Goal: Find specific page/section: Find specific page/section

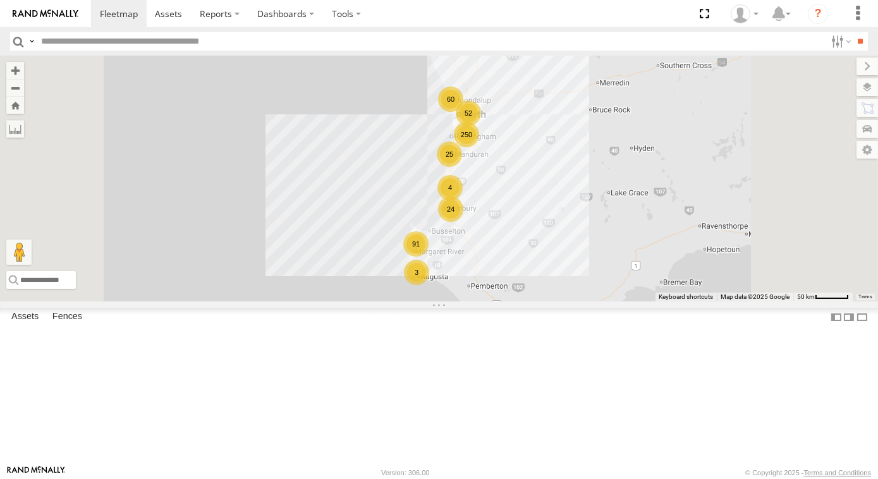
click at [52, 44] on input "text" at bounding box center [431, 41] width 790 height 18
type input "***"
click at [854, 32] on input "**" at bounding box center [861, 41] width 15 height 18
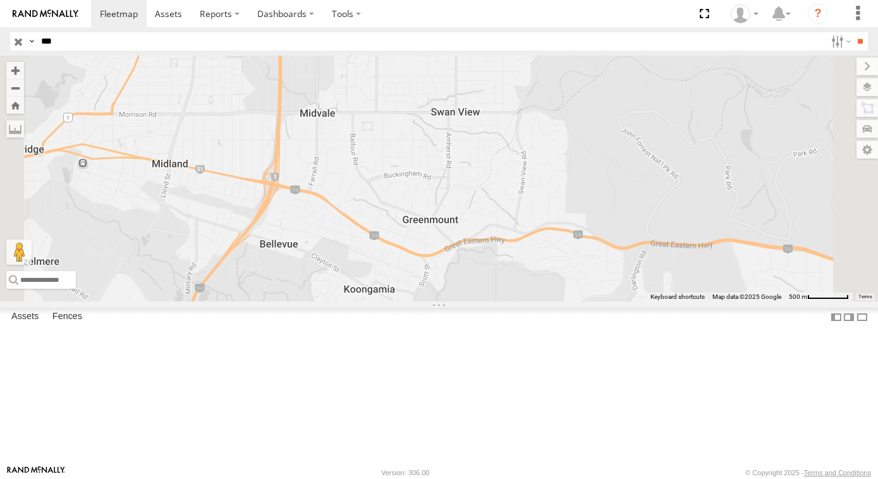
drag, startPoint x: 567, startPoint y: 265, endPoint x: 565, endPoint y: 278, distance: 12.8
click at [565, 278] on div "AD018 PM018 - Andy Taylor VP018 - Boost Pump DP018 - PT150 GR018-Jake Roddie" at bounding box center [439, 179] width 878 height 246
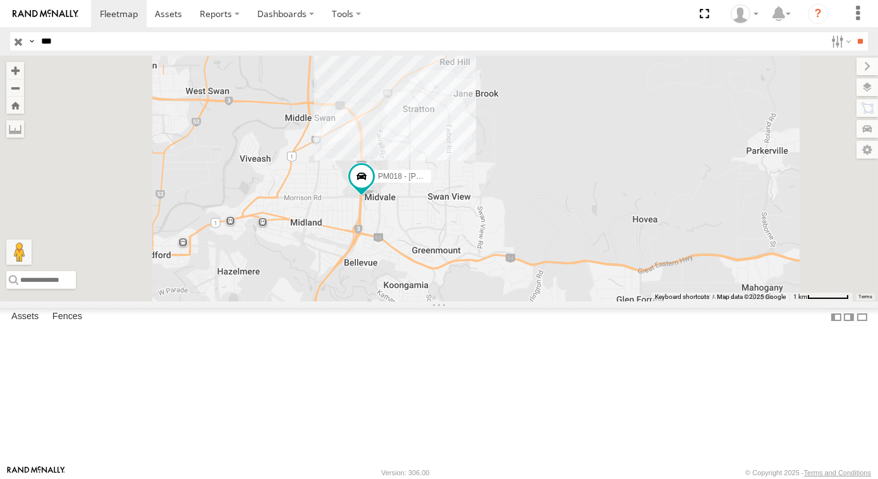
click at [23, 46] on input "button" at bounding box center [18, 41] width 16 height 18
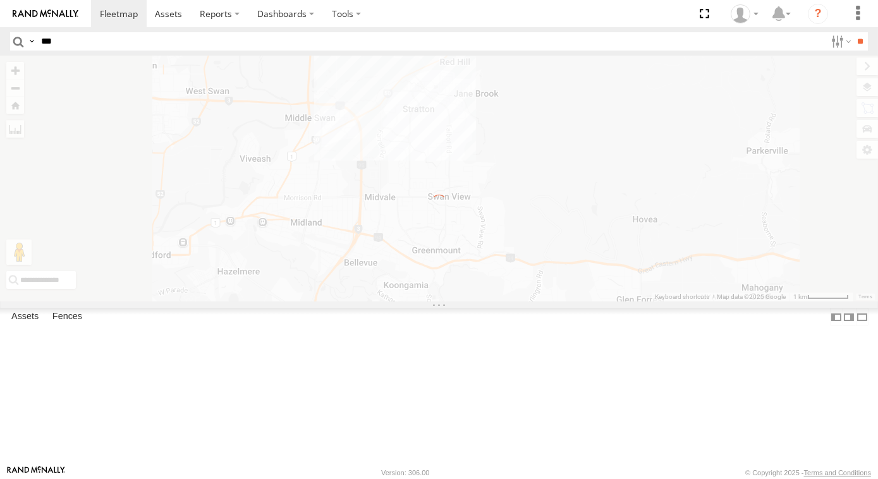
click at [99, 48] on input "***" at bounding box center [431, 41] width 790 height 18
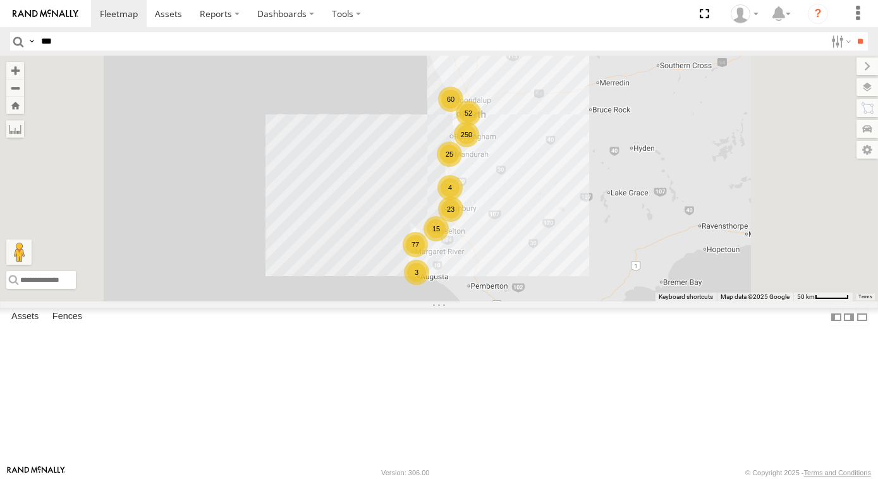
type input "***"
click at [854, 32] on input "**" at bounding box center [861, 41] width 15 height 18
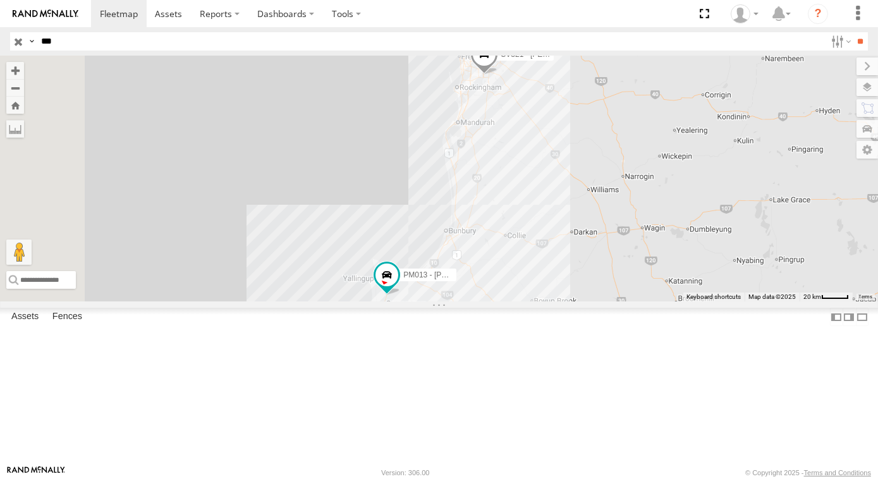
click at [20, 43] on input "button" at bounding box center [18, 41] width 16 height 18
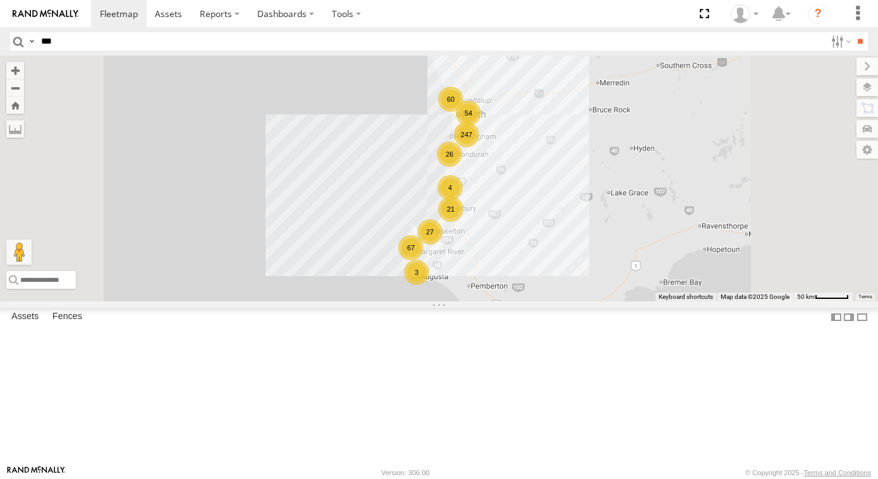
scroll to position [28, 0]
click at [0, 0] on div "3C8427104E94" at bounding box center [0, 0] width 0 height 0
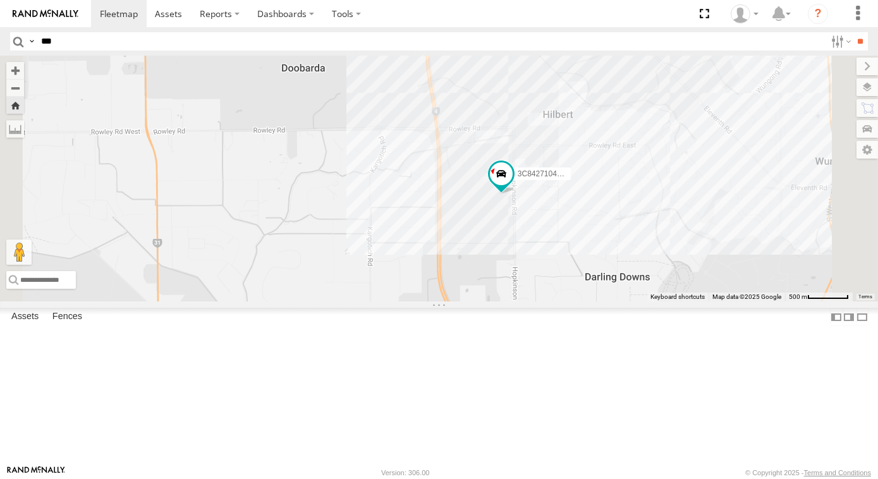
scroll to position [1581, 0]
click at [472, 302] on div "3C8427104E94" at bounding box center [439, 179] width 878 height 246
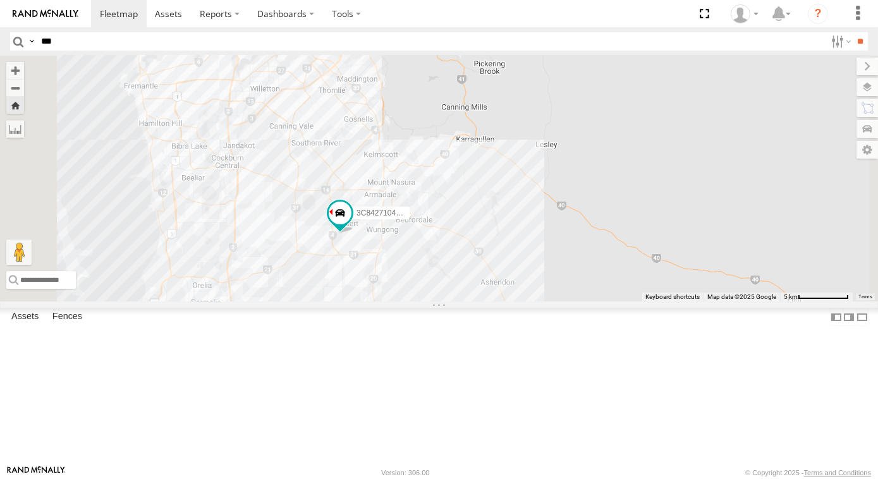
click at [480, 289] on div "3C8427104E94" at bounding box center [439, 179] width 878 height 246
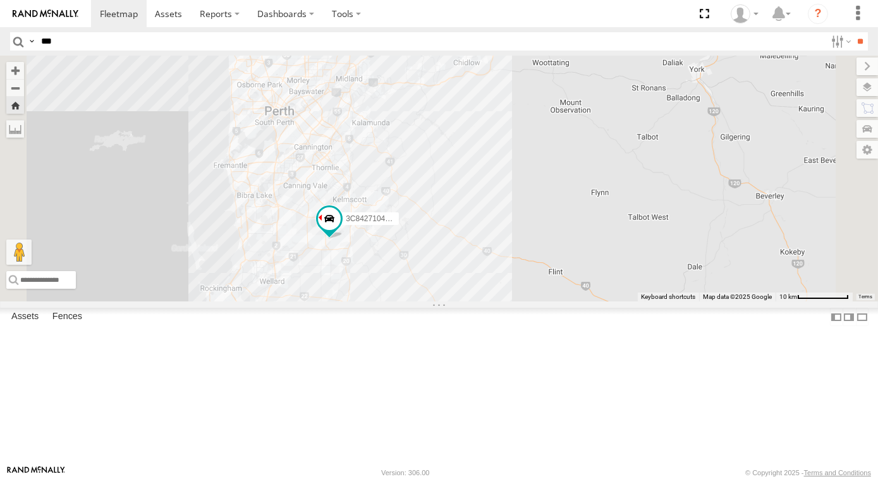
drag, startPoint x: 476, startPoint y: 387, endPoint x: 479, endPoint y: 347, distance: 40.5
click at [482, 302] on div "3C8427104E94" at bounding box center [439, 179] width 878 height 246
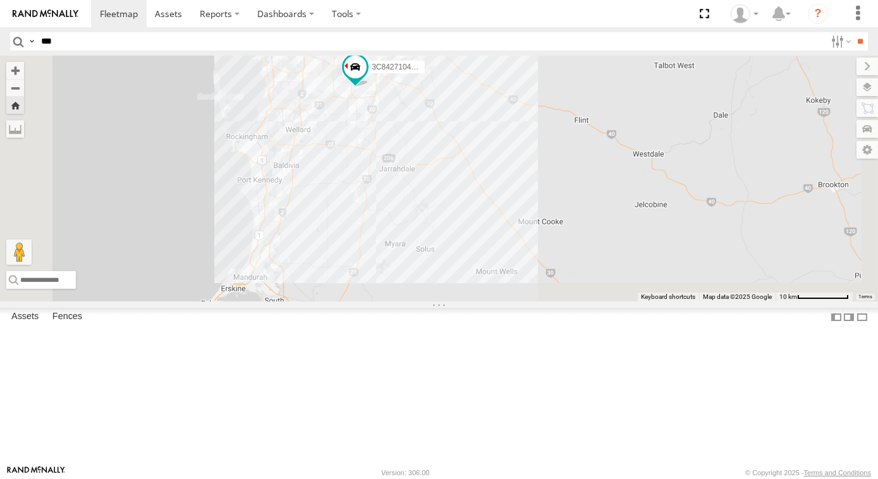
click at [514, 197] on div "3C8427104E94" at bounding box center [439, 179] width 878 height 246
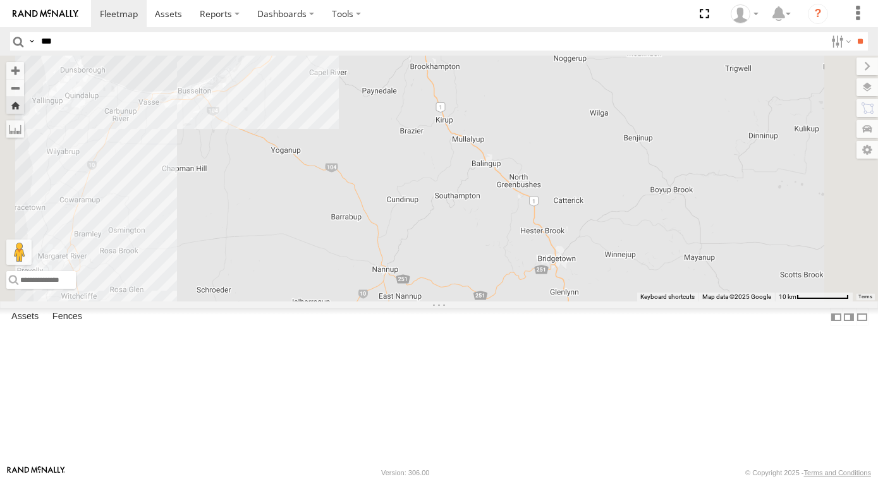
drag, startPoint x: 445, startPoint y: 211, endPoint x: 432, endPoint y: 304, distance: 93.9
click at [433, 302] on div "3C8427104E94" at bounding box center [439, 179] width 878 height 246
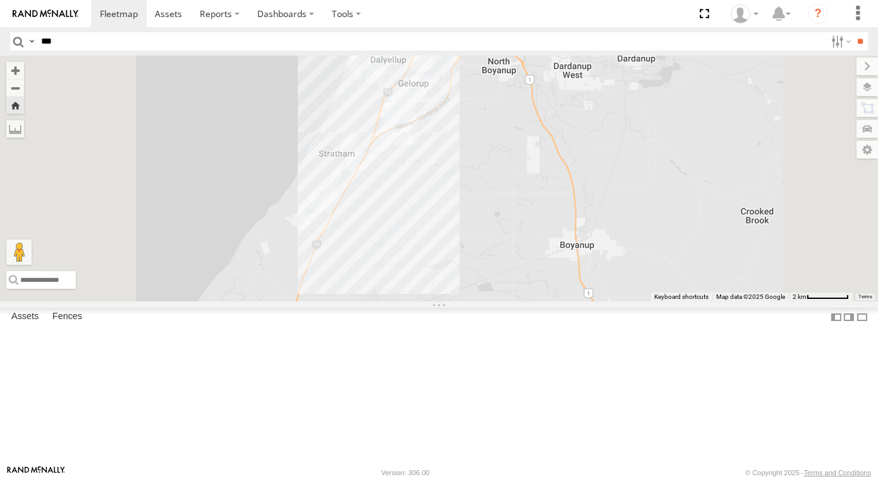
click at [507, 215] on div "3C8427104E94" at bounding box center [439, 179] width 878 height 246
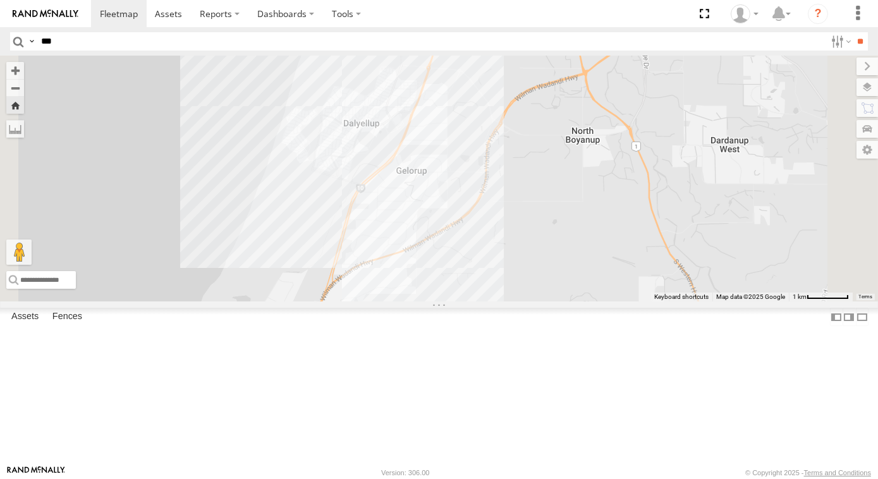
click at [26, 3] on link at bounding box center [45, 13] width 91 height 27
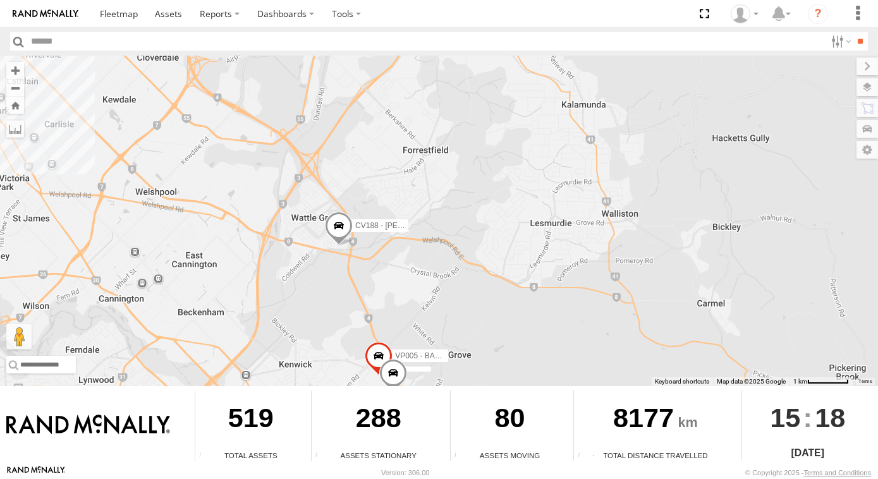
drag, startPoint x: 451, startPoint y: 207, endPoint x: 451, endPoint y: 144, distance: 63.2
click at [451, 144] on div "CV357 - Wayne Cox CV188 - Levi Rossi CV173 - Workshop CV126 - Riley Ciccone CV3…" at bounding box center [439, 221] width 878 height 331
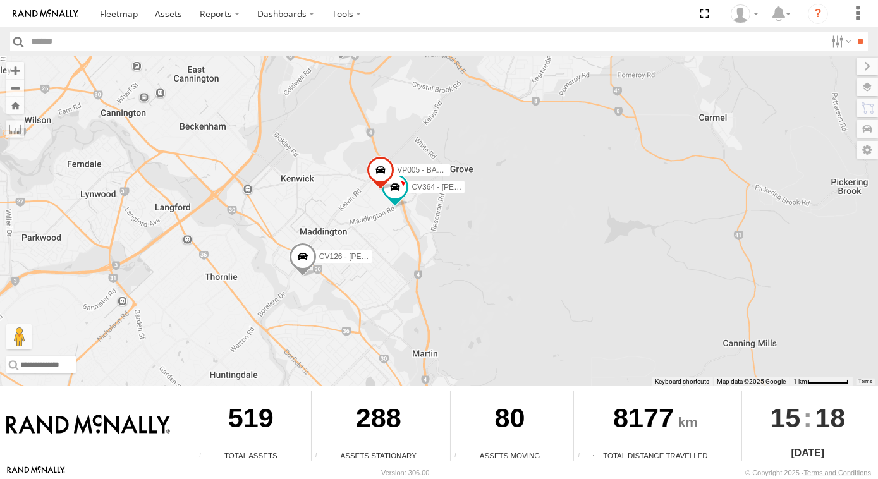
drag, startPoint x: 453, startPoint y: 199, endPoint x: 451, endPoint y: 207, distance: 8.9
click at [451, 205] on div "CV357 - Wayne Cox CV188 - Levi Rossi CV173 - Workshop CV126 - Riley Ciccone CV3…" at bounding box center [439, 221] width 878 height 331
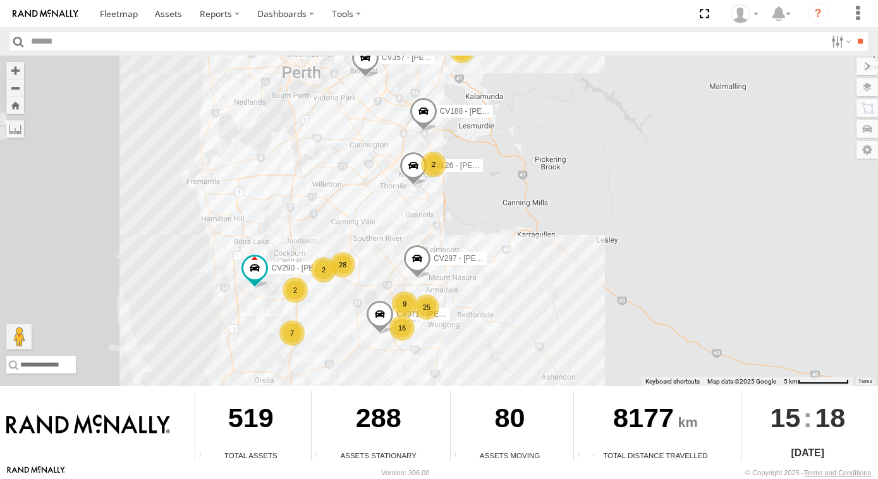
drag, startPoint x: 519, startPoint y: 266, endPoint x: 511, endPoint y: 235, distance: 32.1
click at [519, 224] on div "CV357 - Wayne Cox CV333 - Richard Goff CV188 - Levi Rossi CV173 - Workshop CV12…" at bounding box center [439, 221] width 878 height 331
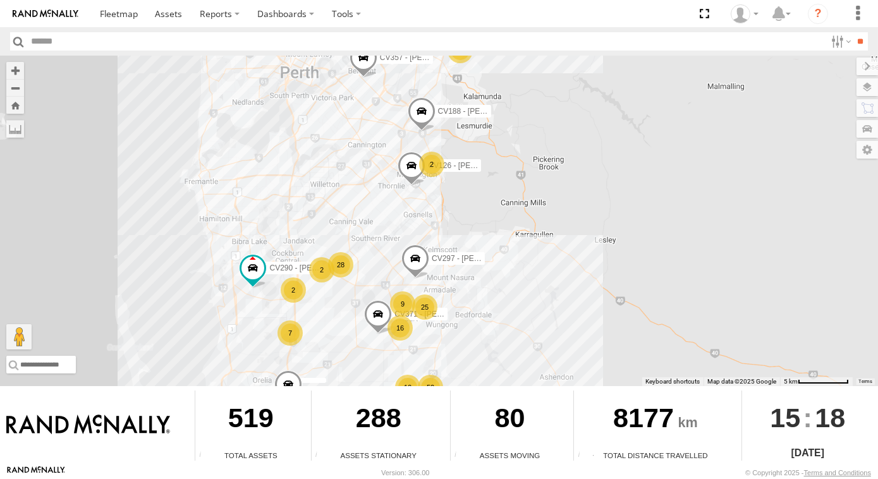
click at [506, 219] on div "CV357 - Wayne Cox CV333 - Richard Goff CV188 - Levi Rossi CV173 - Workshop CV12…" at bounding box center [439, 221] width 878 height 331
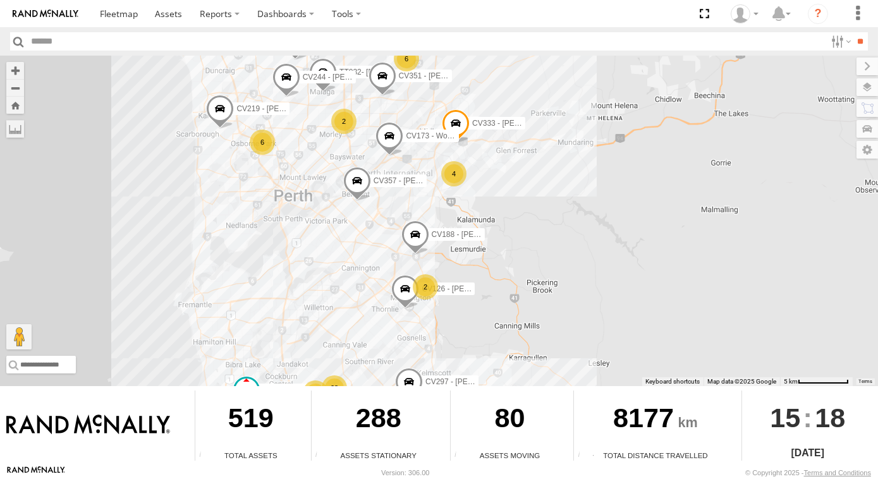
drag, startPoint x: 486, startPoint y: 139, endPoint x: 486, endPoint y: 156, distance: 16.4
click at [486, 156] on div "CV357 - Wayne Cox CV333 - Richard Goff CV188 - Levi Rossi CV173 - Workshop CV12…" at bounding box center [439, 221] width 878 height 331
drag, startPoint x: 518, startPoint y: 180, endPoint x: 515, endPoint y: 200, distance: 21.0
click at [517, 196] on div "CV357 - Wayne Cox CV333 - Richard Goff CV188 - Levi Rossi CV173 - Workshop CV12…" at bounding box center [439, 221] width 878 height 331
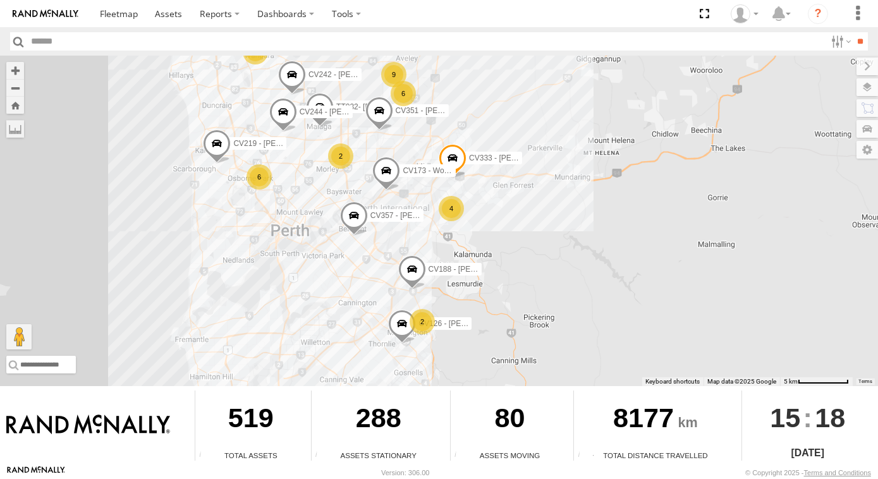
click at [494, 159] on div "CV357 - Wayne Cox CV333 - Richard Goff CV188 - Levi Rossi CV173 - Workshop CV12…" at bounding box center [439, 221] width 878 height 331
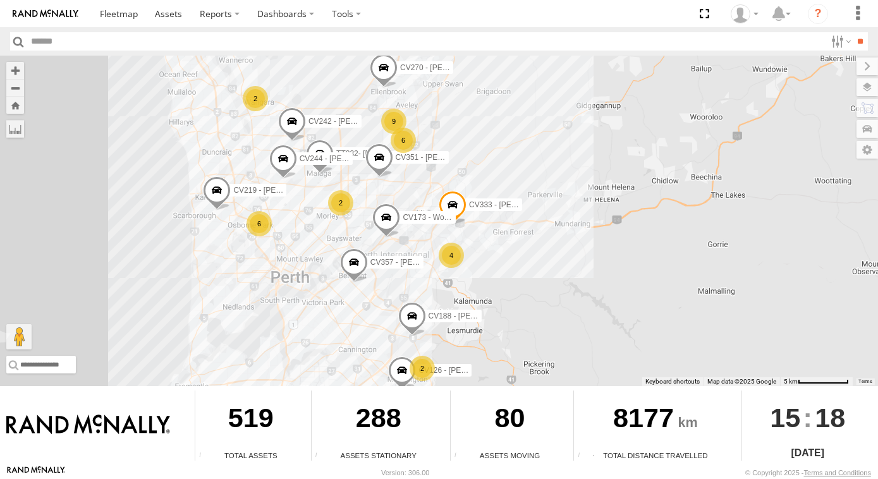
drag, startPoint x: 492, startPoint y: 171, endPoint x: 488, endPoint y: 194, distance: 23.8
click at [489, 193] on div "CV357 - Wayne Cox CV333 - Richard Goff CV188 - Levi Rossi CV173 - Workshop CV12…" at bounding box center [439, 221] width 878 height 331
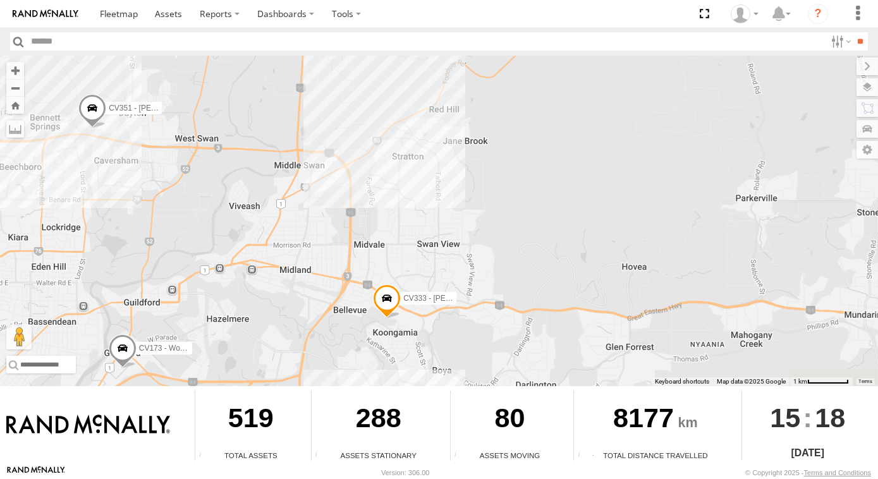
drag, startPoint x: 437, startPoint y: 283, endPoint x: 417, endPoint y: 223, distance: 63.4
click at [428, 181] on div "CV357 - Wayne Cox CV333 - Richard Goff CV188 - Levi Rossi CV173 - Workshop CV12…" at bounding box center [439, 221] width 878 height 331
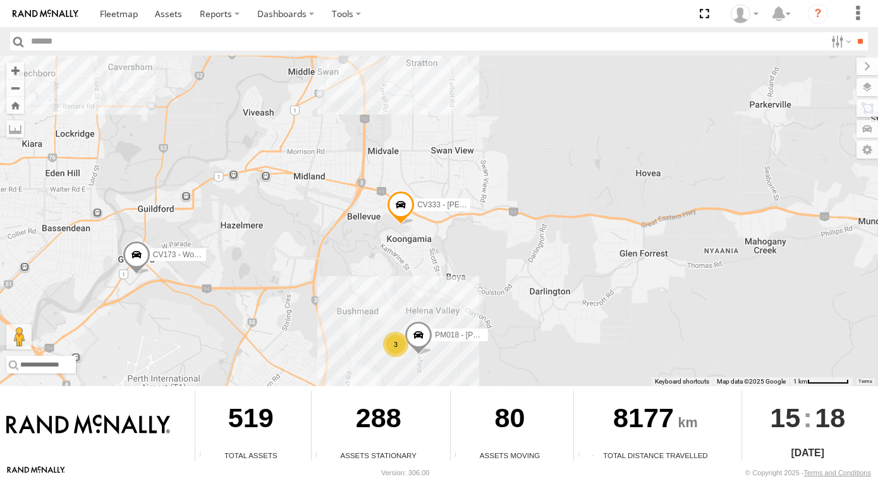
drag, startPoint x: 426, startPoint y: 213, endPoint x: 425, endPoint y: 223, distance: 10.2
click at [426, 211] on div "CV357 - Wayne Cox CV333 - Richard Goff CV188 - Levi Rossi CV173 - Workshop CV12…" at bounding box center [439, 221] width 878 height 331
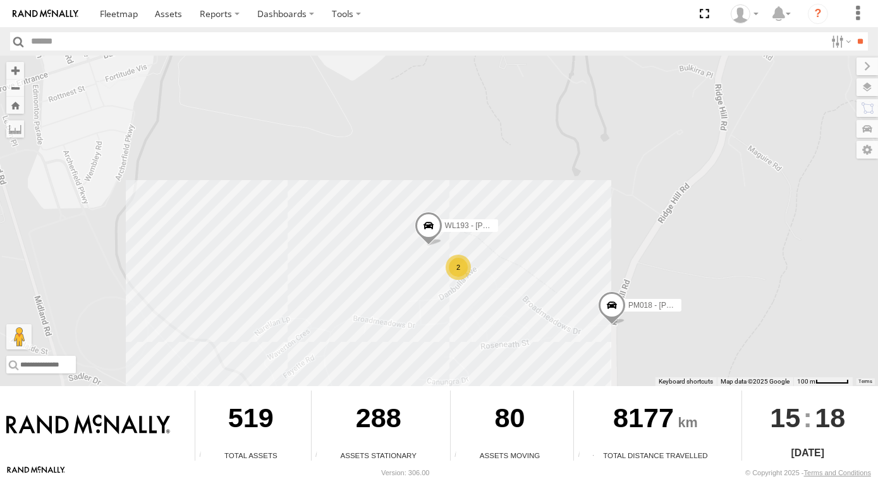
drag, startPoint x: 509, startPoint y: 274, endPoint x: 508, endPoint y: 252, distance: 22.1
click at [509, 252] on div "CV357 - Wayne Cox CV333 - Richard Goff CV188 - Levi Rossi CV173 - Workshop CV12…" at bounding box center [439, 221] width 878 height 331
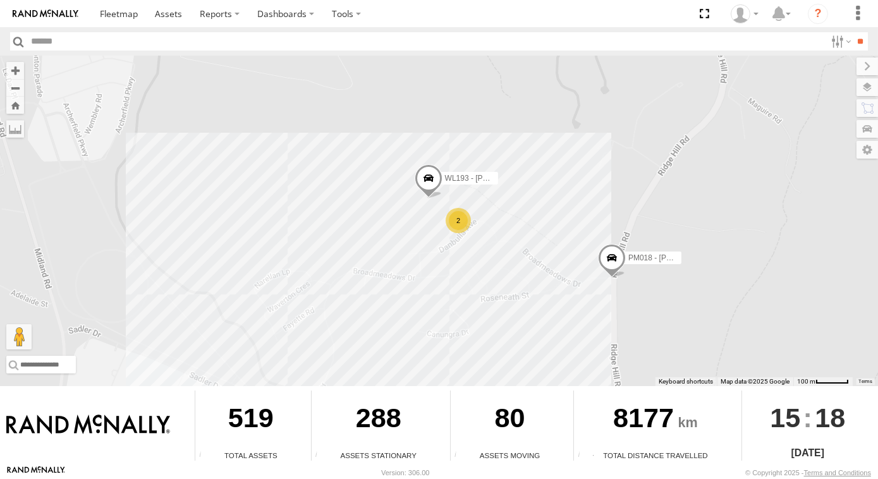
click at [457, 219] on div "2" at bounding box center [458, 220] width 25 height 25
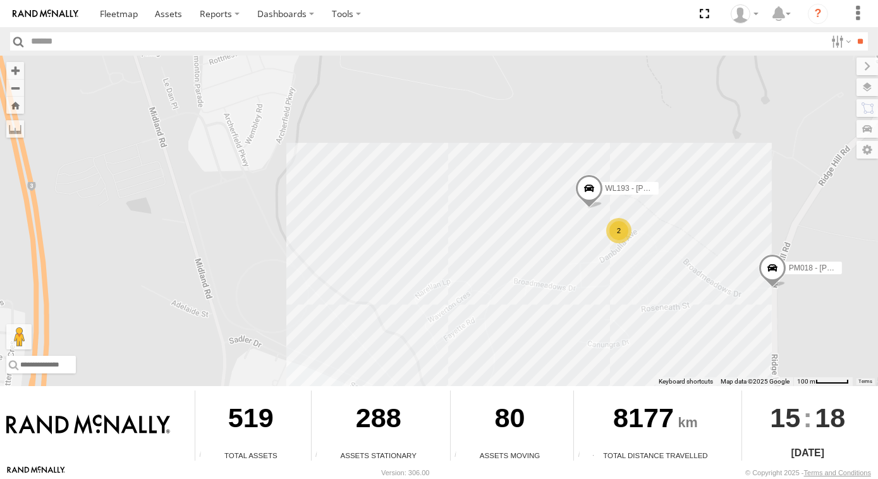
drag, startPoint x: 699, startPoint y: 304, endPoint x: 684, endPoint y: 281, distance: 27.0
click at [687, 281] on div "CV357 - Wayne Cox CV333 - Richard Goff CV188 - Levi Rossi CV173 - Workshop CV12…" at bounding box center [439, 221] width 878 height 331
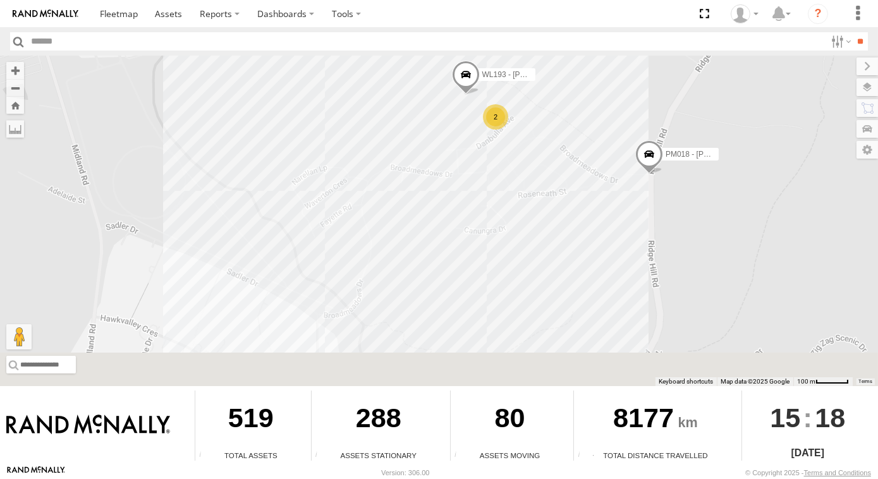
drag, startPoint x: 684, startPoint y: 285, endPoint x: 593, endPoint y: 211, distance: 117.8
click at [593, 211] on div "CV357 - Wayne Cox CV333 - Richard Goff CV188 - Levi Rossi CV173 - Workshop CV12…" at bounding box center [439, 221] width 878 height 331
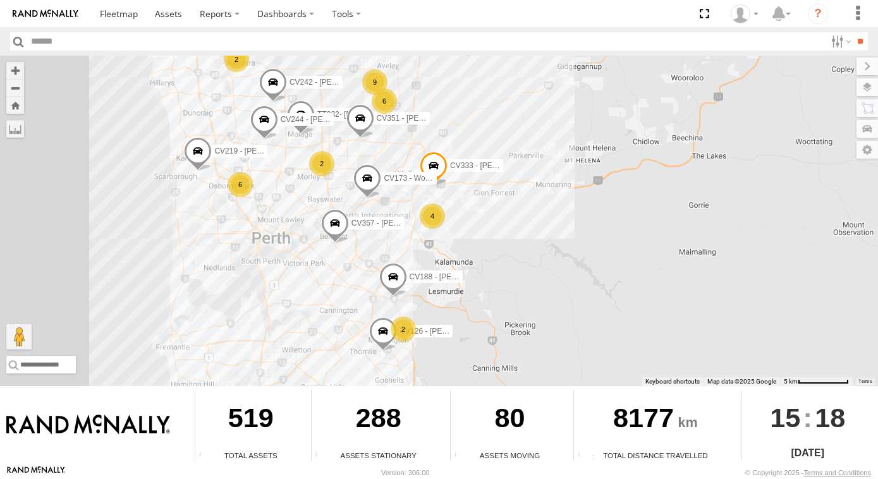
click at [507, 264] on div "CV357 - Wayne Cox CV333 - Richard Goff CV188 - Levi Rossi CV173 - Workshop CV12…" at bounding box center [439, 221] width 878 height 331
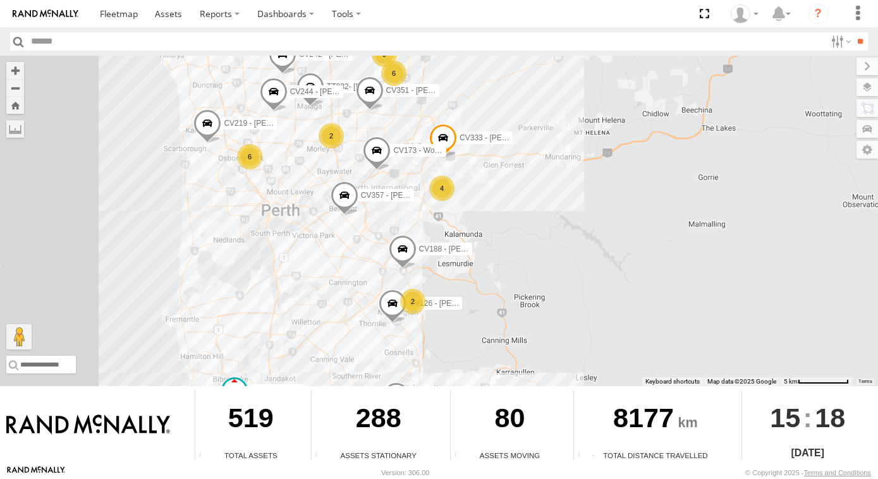
drag, startPoint x: 471, startPoint y: 326, endPoint x: 474, endPoint y: 309, distance: 17.9
click at [474, 309] on div "CV357 - Wayne Cox CV333 - Richard Goff CV188 - Levi Rossi CV173 - Workshop CV12…" at bounding box center [439, 221] width 878 height 331
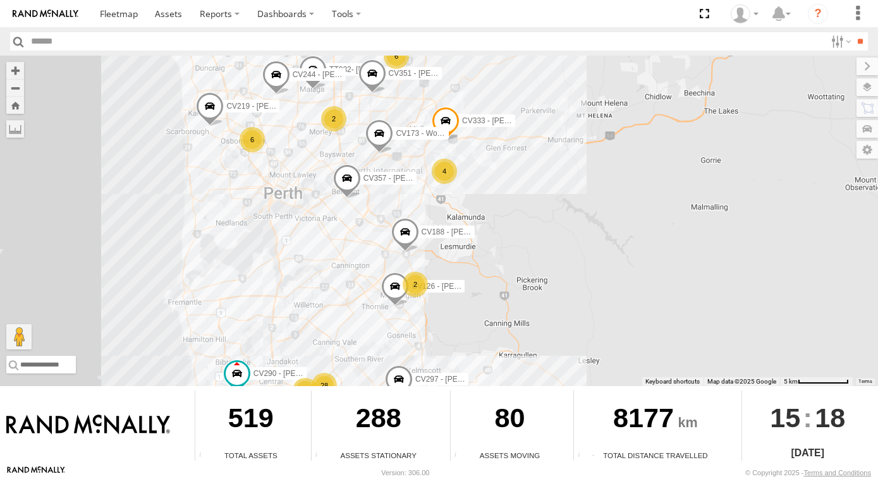
click at [467, 312] on div "CV357 - Wayne Cox CV333 - Richard Goff CV188 - Levi Rossi CV173 - Workshop CV12…" at bounding box center [439, 221] width 878 height 331
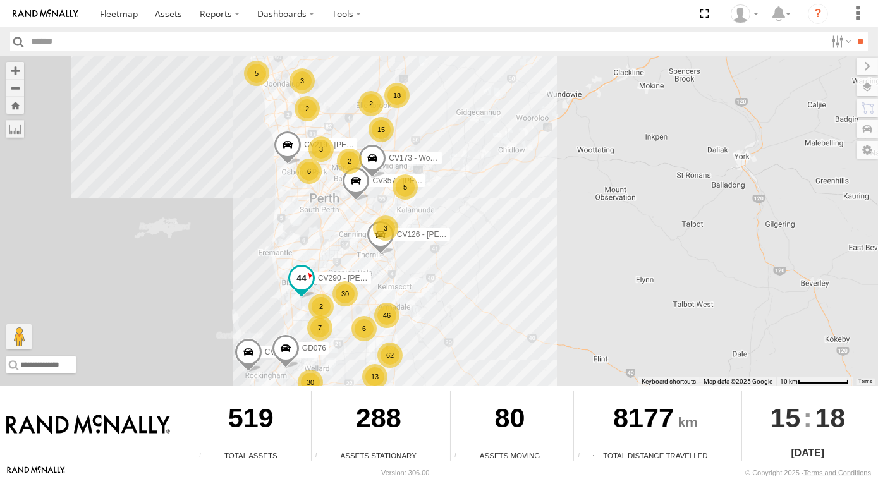
click at [306, 276] on span at bounding box center [301, 277] width 23 height 23
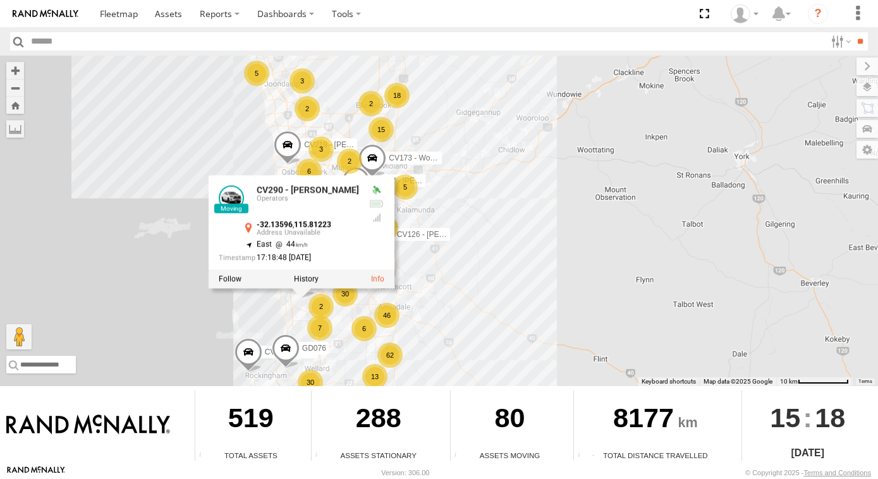
click at [504, 283] on div "CV357 - Wayne Cox CV173 - Workshop CV126 - Riley Ciccone CV219 - Daniel Lamb CV…" at bounding box center [439, 221] width 878 height 331
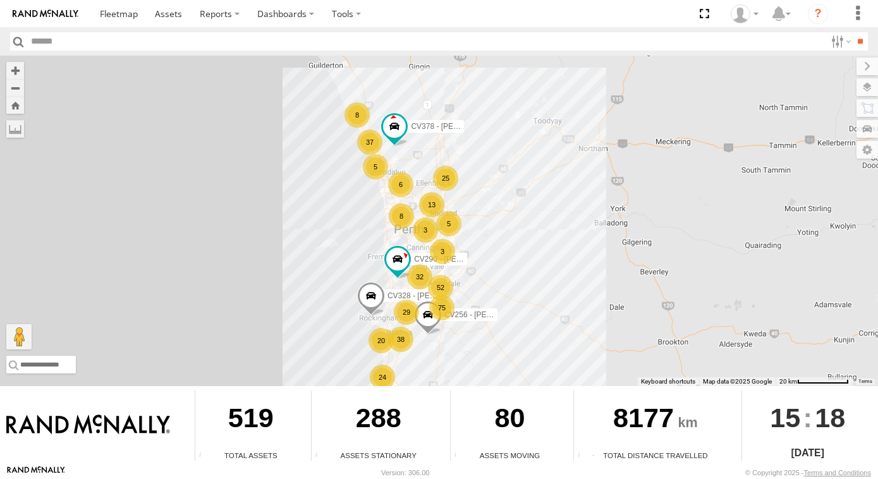
drag, startPoint x: 484, startPoint y: 292, endPoint x: 480, endPoint y: 283, distance: 10.5
click at [482, 287] on div "CV290 - JASON INNES CV328 - Mathew Dancer 75 38 52 CV256 - Grant Hatch 5 20 29 …" at bounding box center [439, 221] width 878 height 331
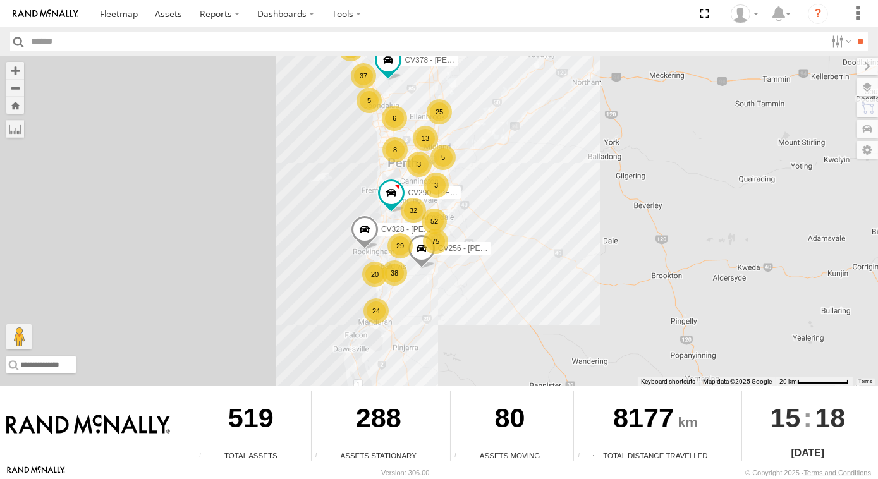
drag, startPoint x: 464, startPoint y: 261, endPoint x: 465, endPoint y: 228, distance: 33.5
click at [465, 228] on div "CV290 - JASON INNES CV328 - Mathew Dancer 75 38 52 CV256 - Grant Hatch 5 20 29 …" at bounding box center [439, 221] width 878 height 331
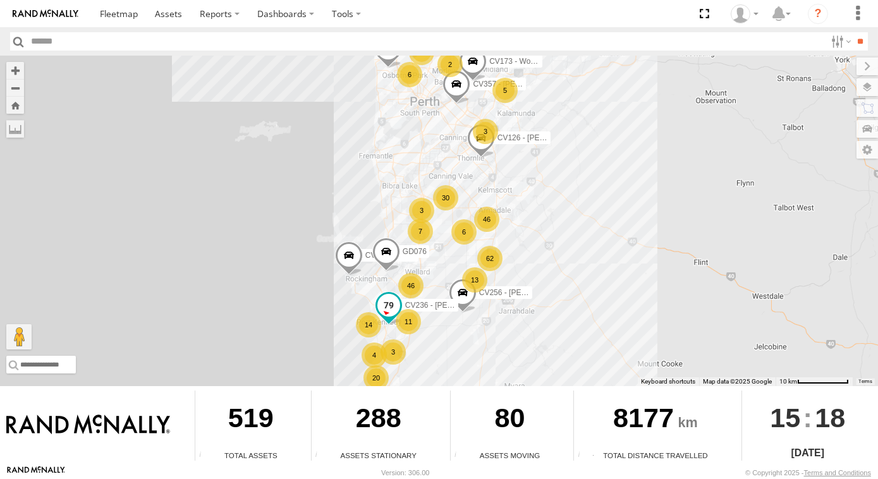
drag, startPoint x: 422, startPoint y: 307, endPoint x: 420, endPoint y: 295, distance: 11.7
click at [422, 300] on span "CV236 - Sean Redpath" at bounding box center [451, 304] width 92 height 9
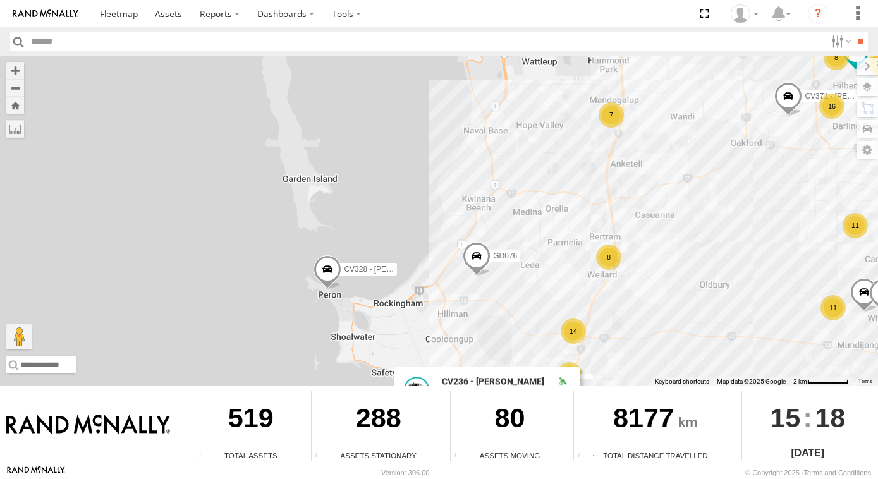
click at [367, 306] on div "CV328 - Mathew Dancer CV256 - Grant Hatch CV378 - Mark Kinsella CV357 - Wayne C…" at bounding box center [439, 221] width 878 height 331
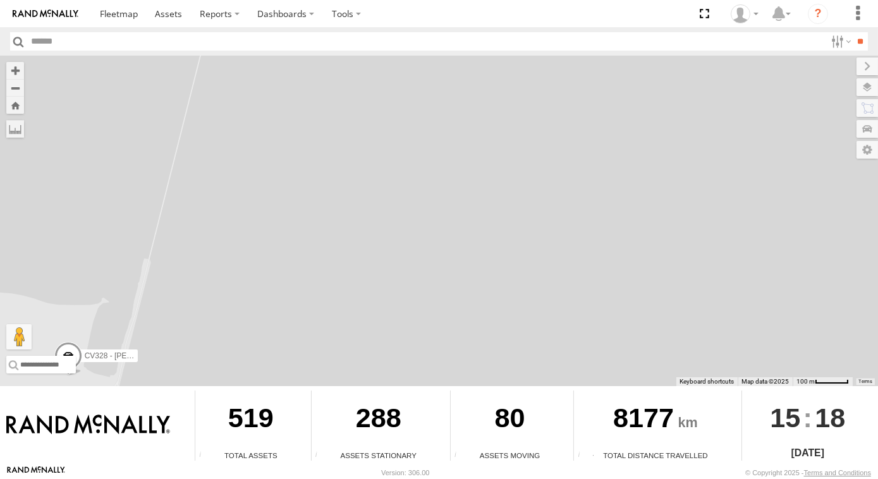
drag, startPoint x: 279, startPoint y: 323, endPoint x: 379, endPoint y: 277, distance: 110.1
click at [379, 277] on div "CV328 - Mathew Dancer CV256 - Grant Hatch CV378 - Mark Kinsella CV357 - Wayne C…" at bounding box center [439, 221] width 878 height 331
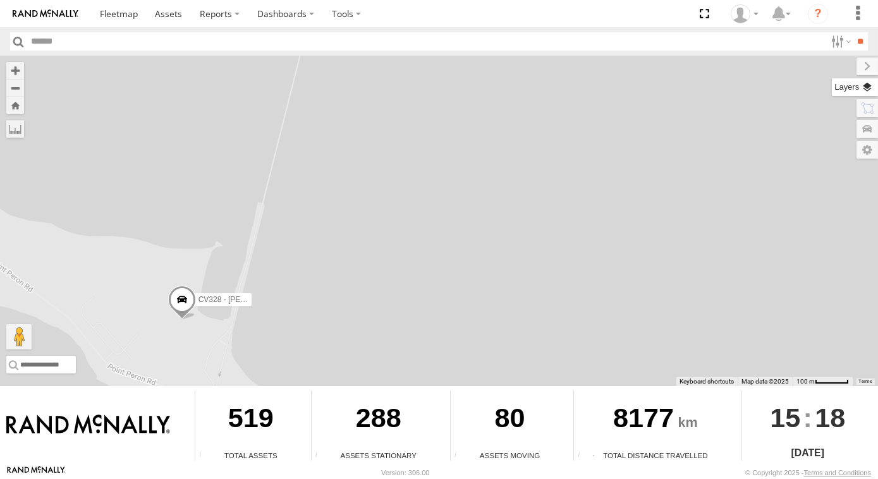
click at [868, 89] on label at bounding box center [855, 87] width 46 height 18
click at [0, 0] on span "Basemaps" at bounding box center [0, 0] width 0 height 0
click at [0, 0] on span "Satellite + Roadmap" at bounding box center [0, 0] width 0 height 0
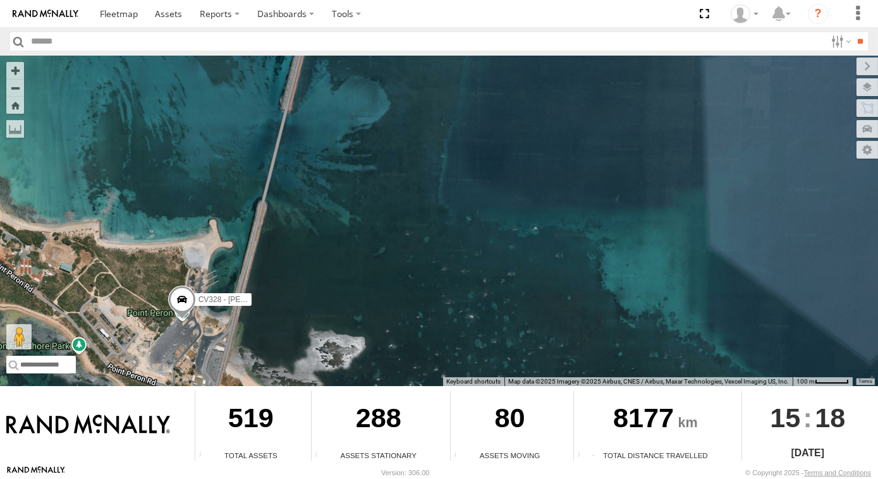
drag, startPoint x: 128, startPoint y: 261, endPoint x: 135, endPoint y: 274, distance: 15.6
click at [129, 261] on div "CV328 - Mathew Dancer CV256 - Grant Hatch CV378 - Mark Kinsella CV357 - Wayne C…" at bounding box center [439, 221] width 878 height 331
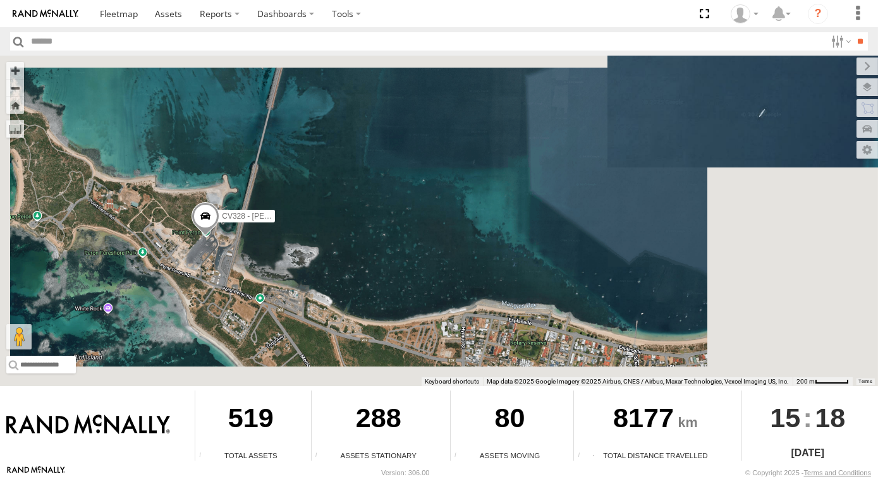
drag, startPoint x: 181, startPoint y: 342, endPoint x: 218, endPoint y: 262, distance: 88.0
click at [218, 262] on div "CV328 - Mathew Dancer CV256 - Grant Hatch CV378 - Mark Kinsella CV357 - Wayne C…" at bounding box center [439, 221] width 878 height 331
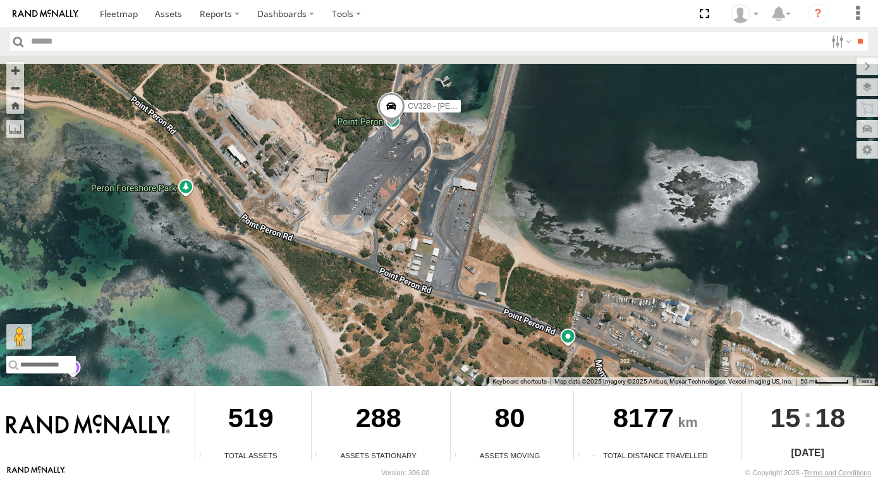
click at [485, 231] on div "CV328 - Mathew Dancer CV256 - Grant Hatch CV378 - Mark Kinsella CV357 - Wayne C…" at bounding box center [439, 221] width 878 height 331
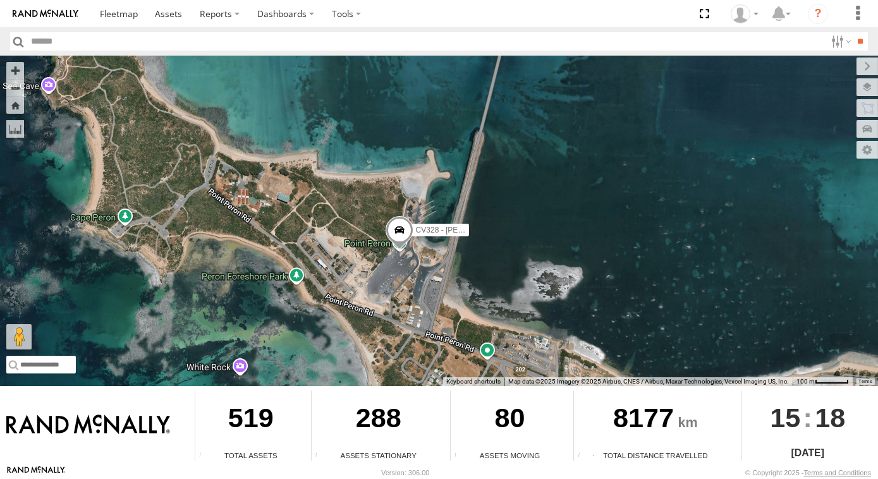
drag, startPoint x: 460, startPoint y: 144, endPoint x: 438, endPoint y: 189, distance: 50.9
click at [439, 189] on div "CV328 - Mathew Dancer CV256 - Grant Hatch CV378 - Mark Kinsella CV357 - Wayne C…" at bounding box center [439, 221] width 878 height 331
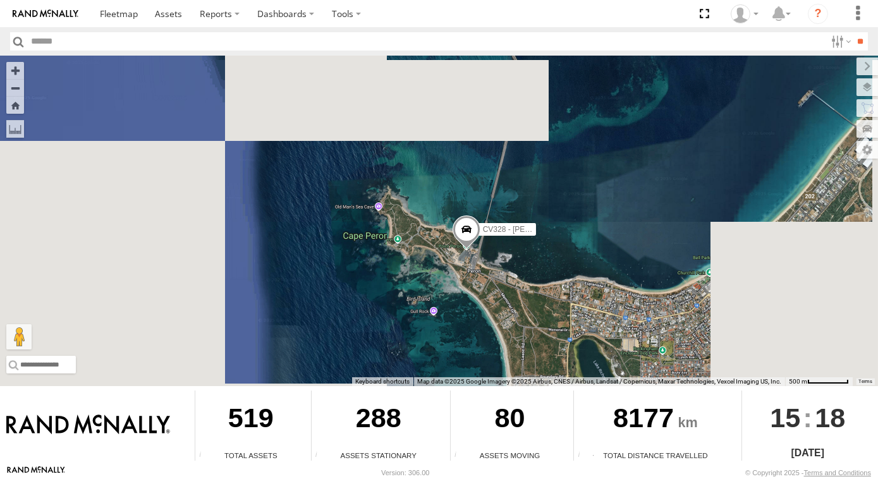
drag, startPoint x: 599, startPoint y: 322, endPoint x: 479, endPoint y: 279, distance: 127.6
click at [482, 283] on div "CV328 - Mathew Dancer CV256 - Grant Hatch CV378 - Mark Kinsella CV357 - Wayne C…" at bounding box center [439, 221] width 878 height 331
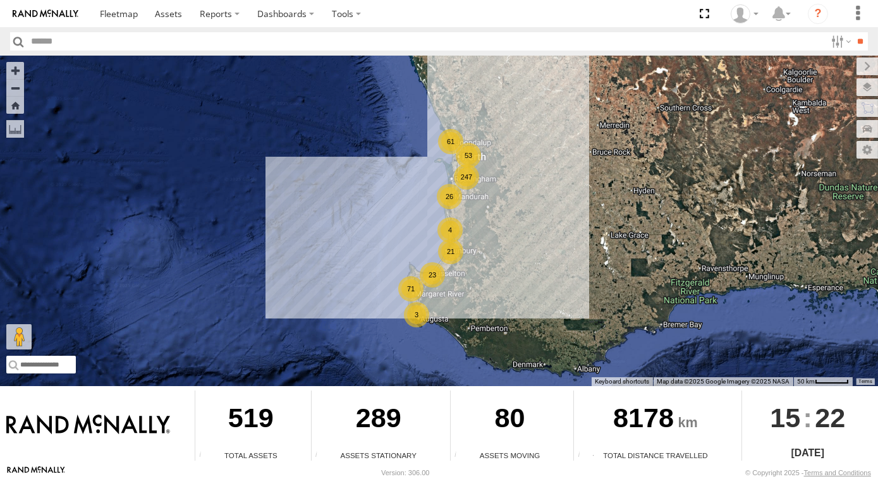
click at [460, 194] on div "26" at bounding box center [449, 196] width 25 height 25
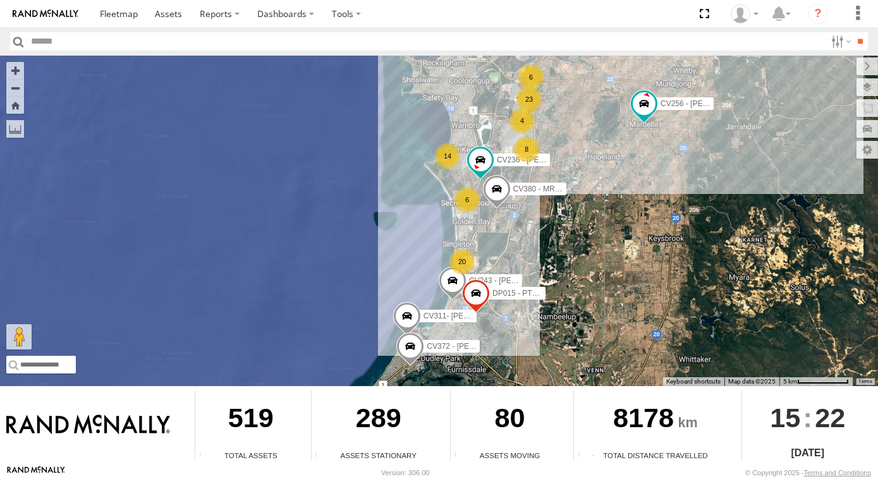
drag, startPoint x: 450, startPoint y: 99, endPoint x: 455, endPoint y: 136, distance: 37.0
click at [455, 136] on div "8 CV256 - Grant Hatch 14 6 23 CV243 - Shaun Peters 20 4 CV380 - MRRC 6 CV311- S…" at bounding box center [439, 221] width 878 height 331
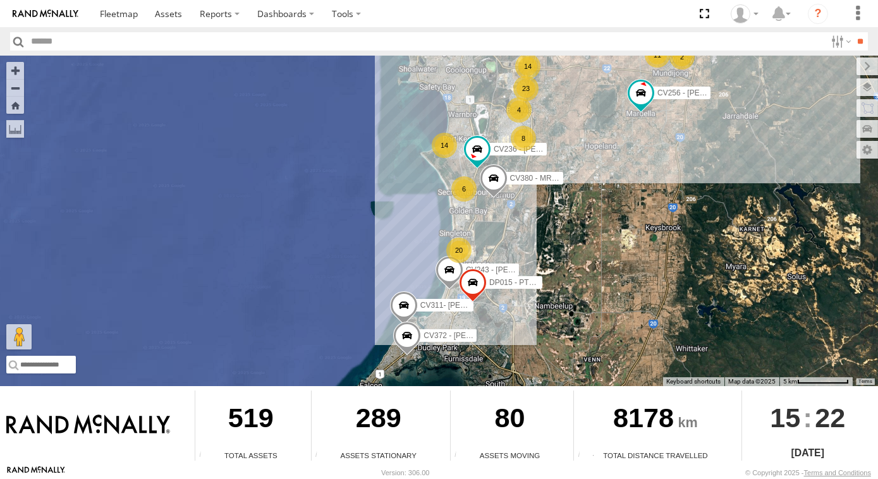
click at [461, 180] on div "6" at bounding box center [463, 188] width 25 height 25
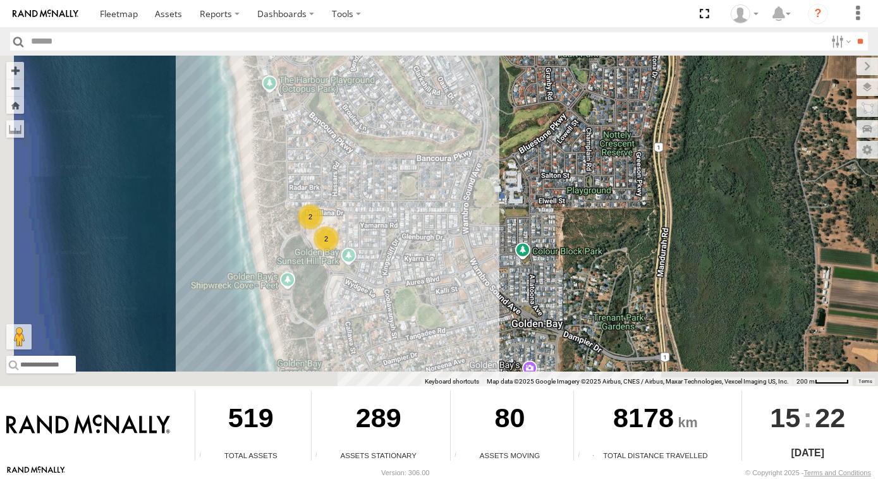
click at [319, 207] on div "2" at bounding box center [310, 216] width 25 height 25
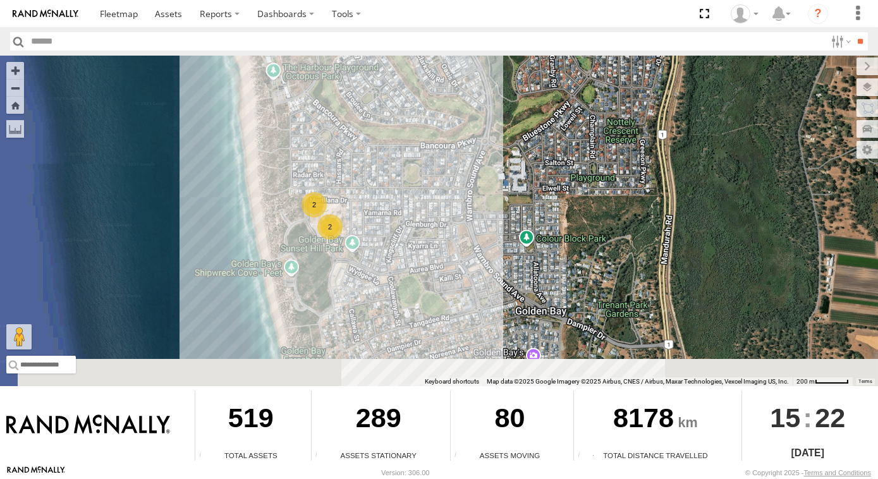
click at [316, 203] on div "2" at bounding box center [314, 204] width 25 height 25
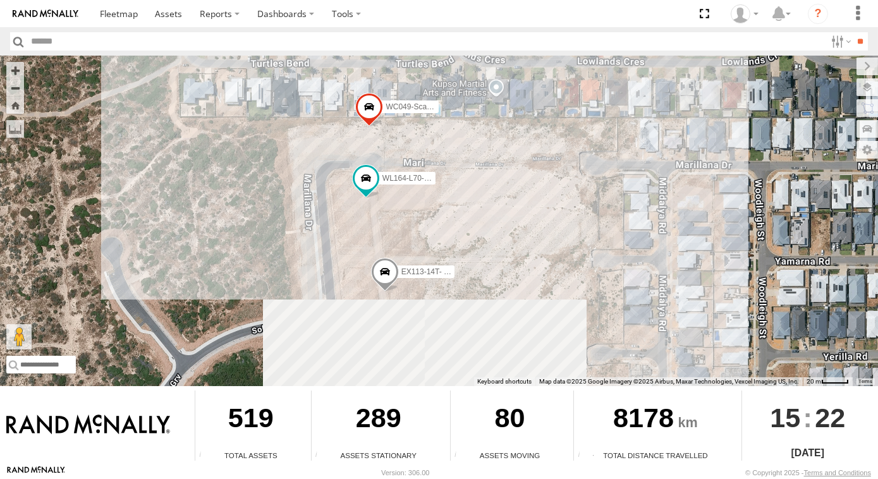
drag, startPoint x: 361, startPoint y: 254, endPoint x: 341, endPoint y: 203, distance: 54.3
click at [341, 203] on div "CV256 - Grant Hatch CV243 - Shaun Peters CV380 - MRRC CV311- Selina Diersson DP…" at bounding box center [439, 221] width 878 height 331
